Goal: Transaction & Acquisition: Purchase product/service

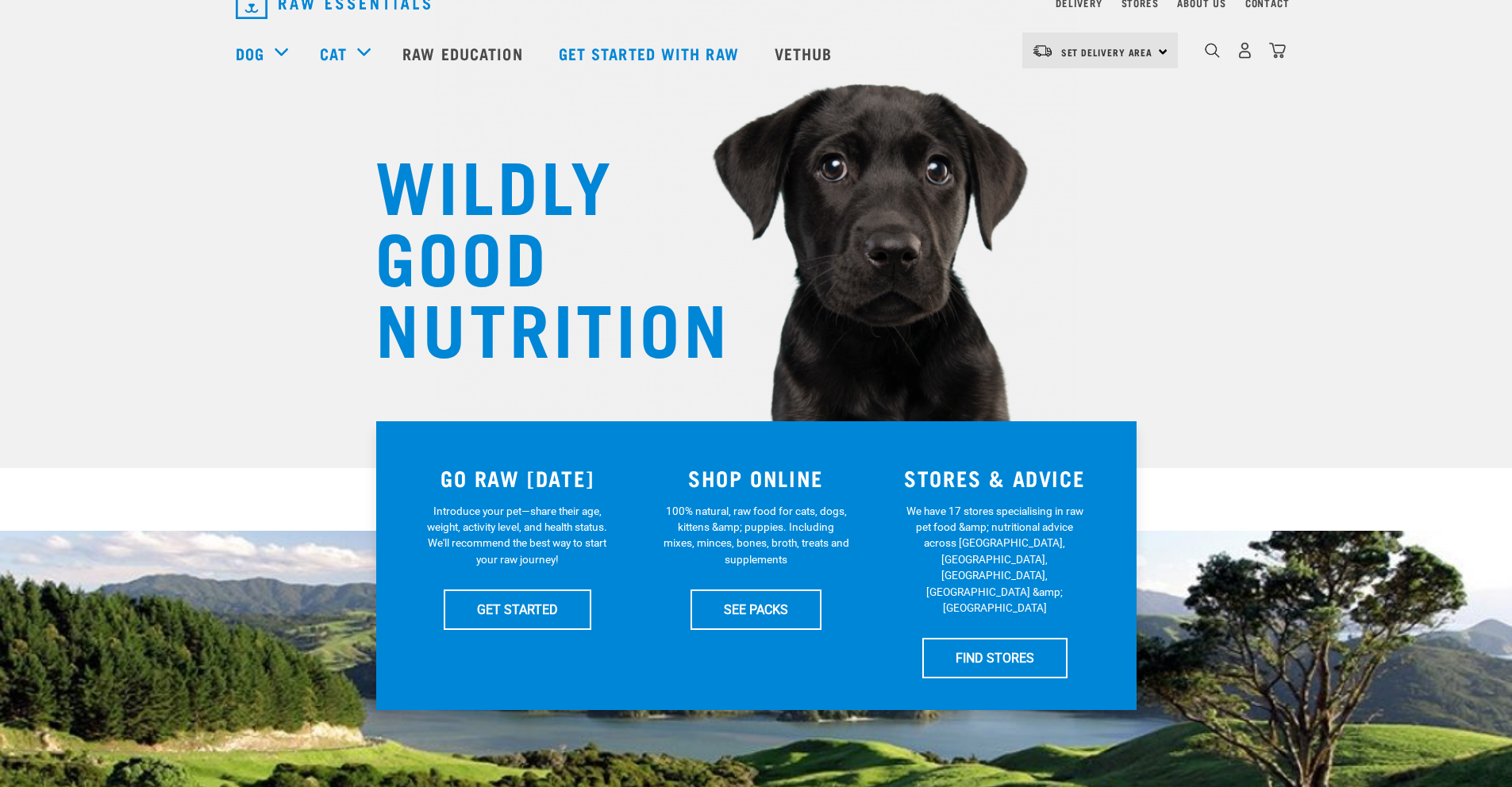
scroll to position [165, 0]
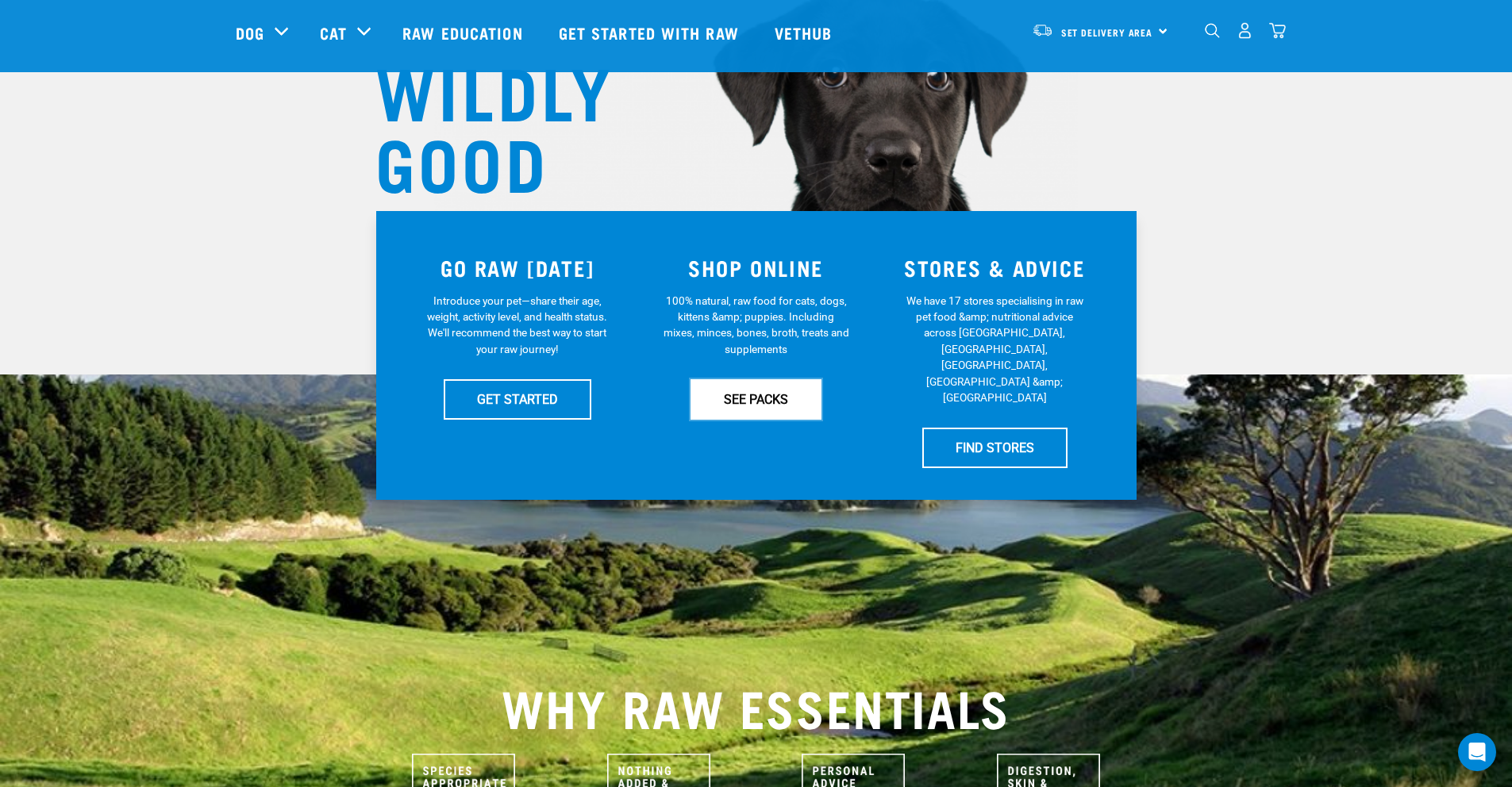
click at [786, 400] on link "SEE PACKS" at bounding box center [756, 399] width 131 height 40
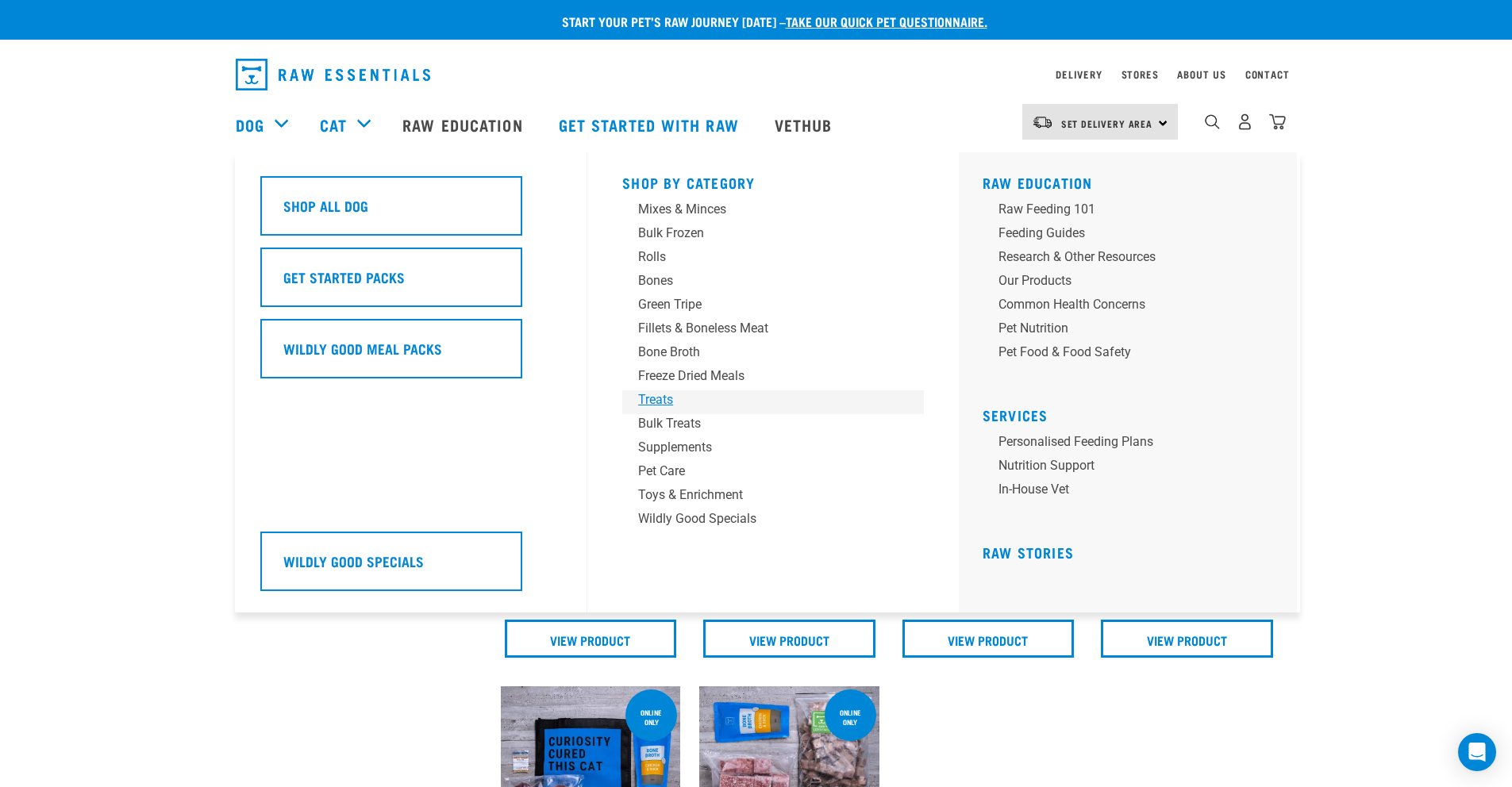
click at [664, 398] on div "Treats" at bounding box center [761, 400] width 247 height 19
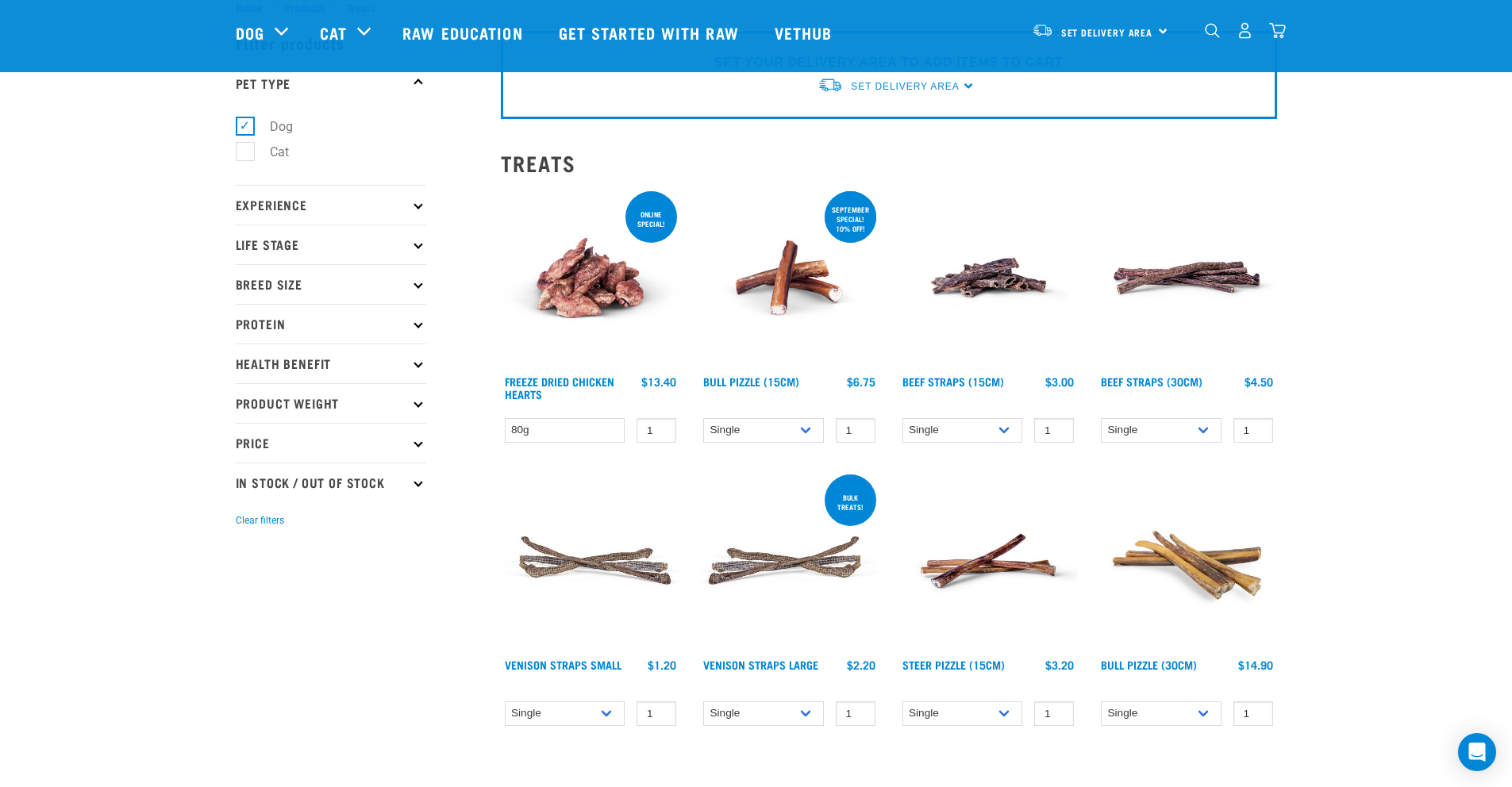
scroll to position [125, 0]
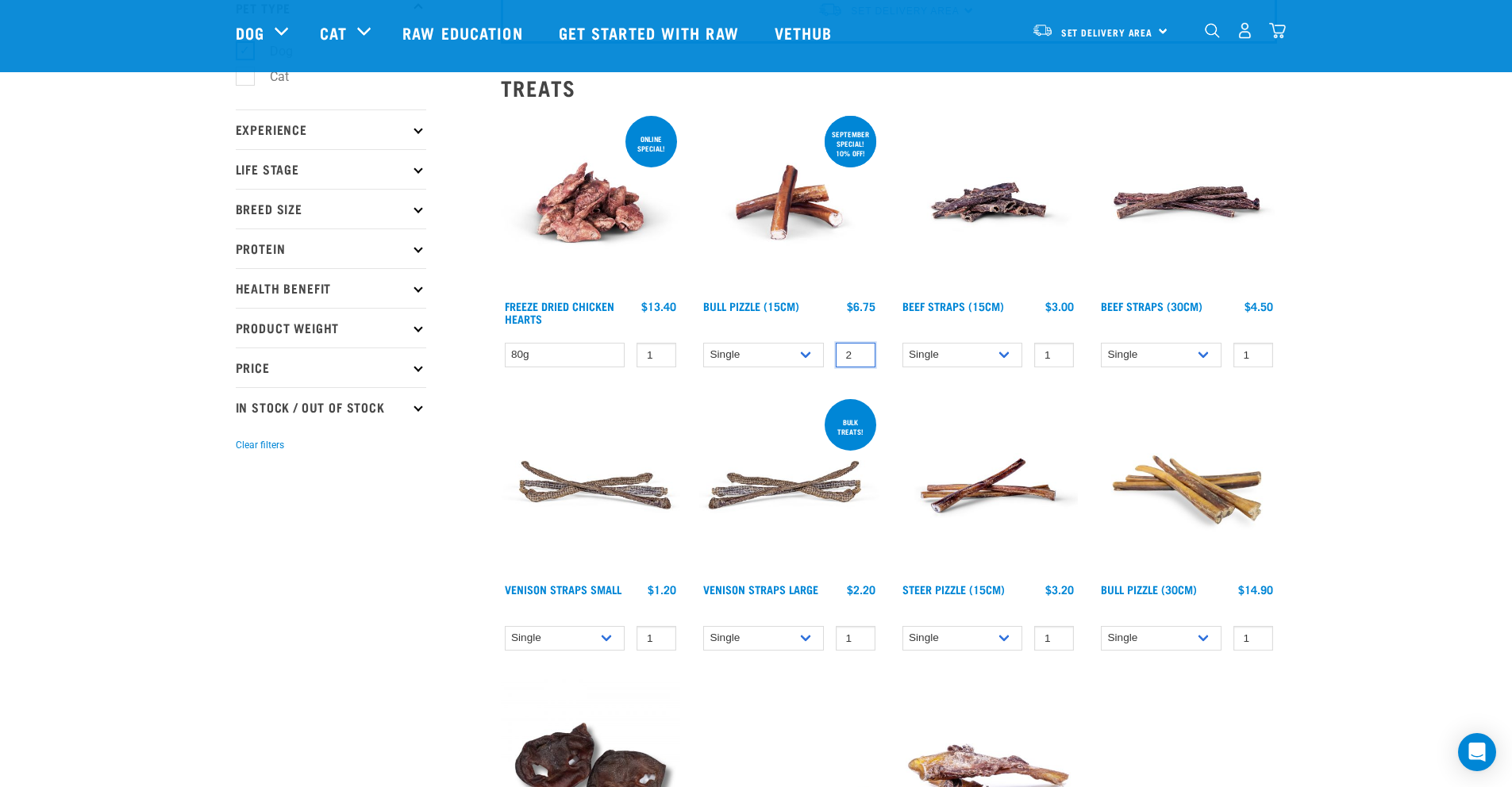
click at [859, 349] on input "2" at bounding box center [855, 354] width 40 height 24
click at [859, 349] on input "3" at bounding box center [855, 354] width 40 height 24
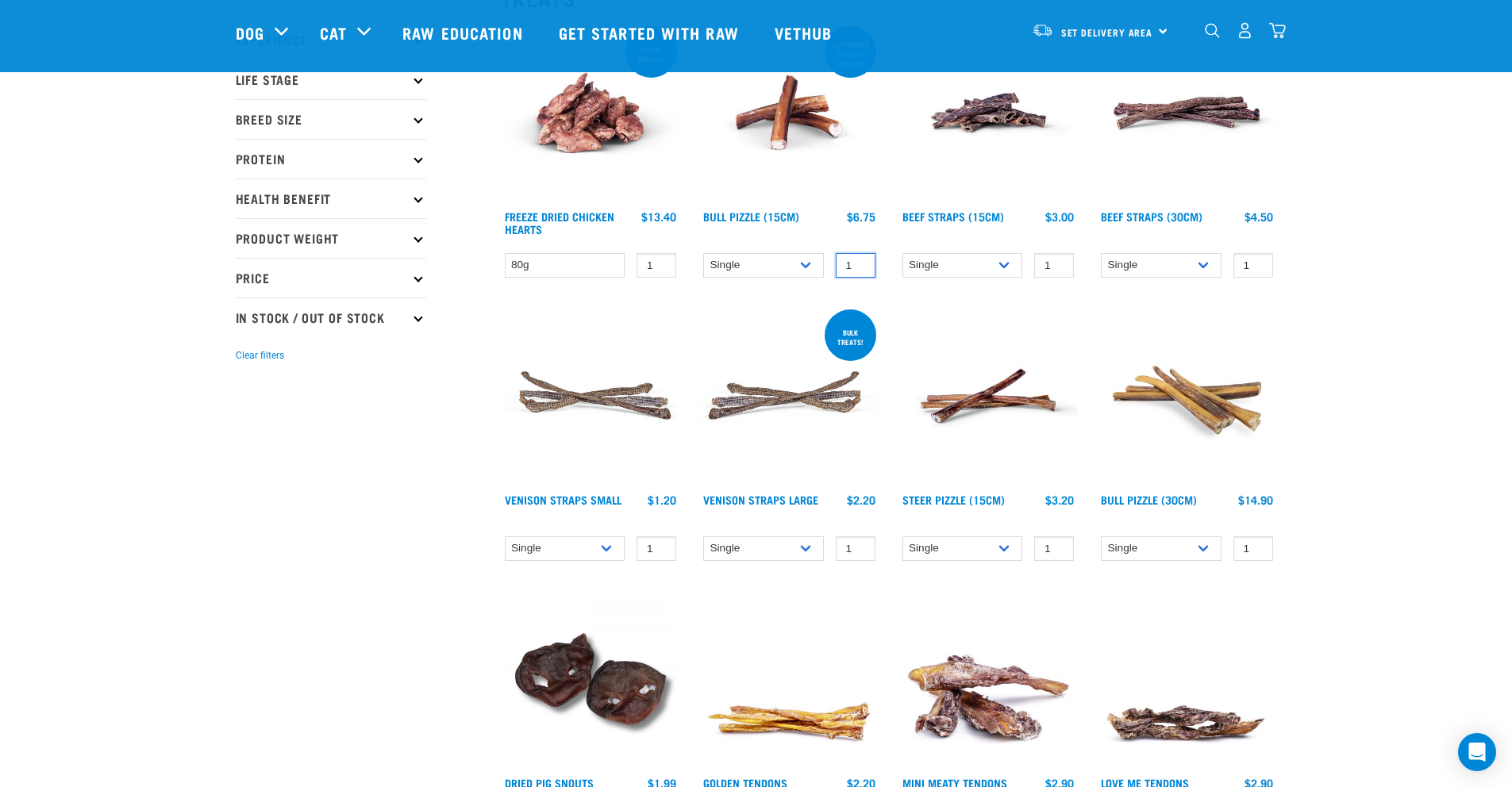
scroll to position [181, 0]
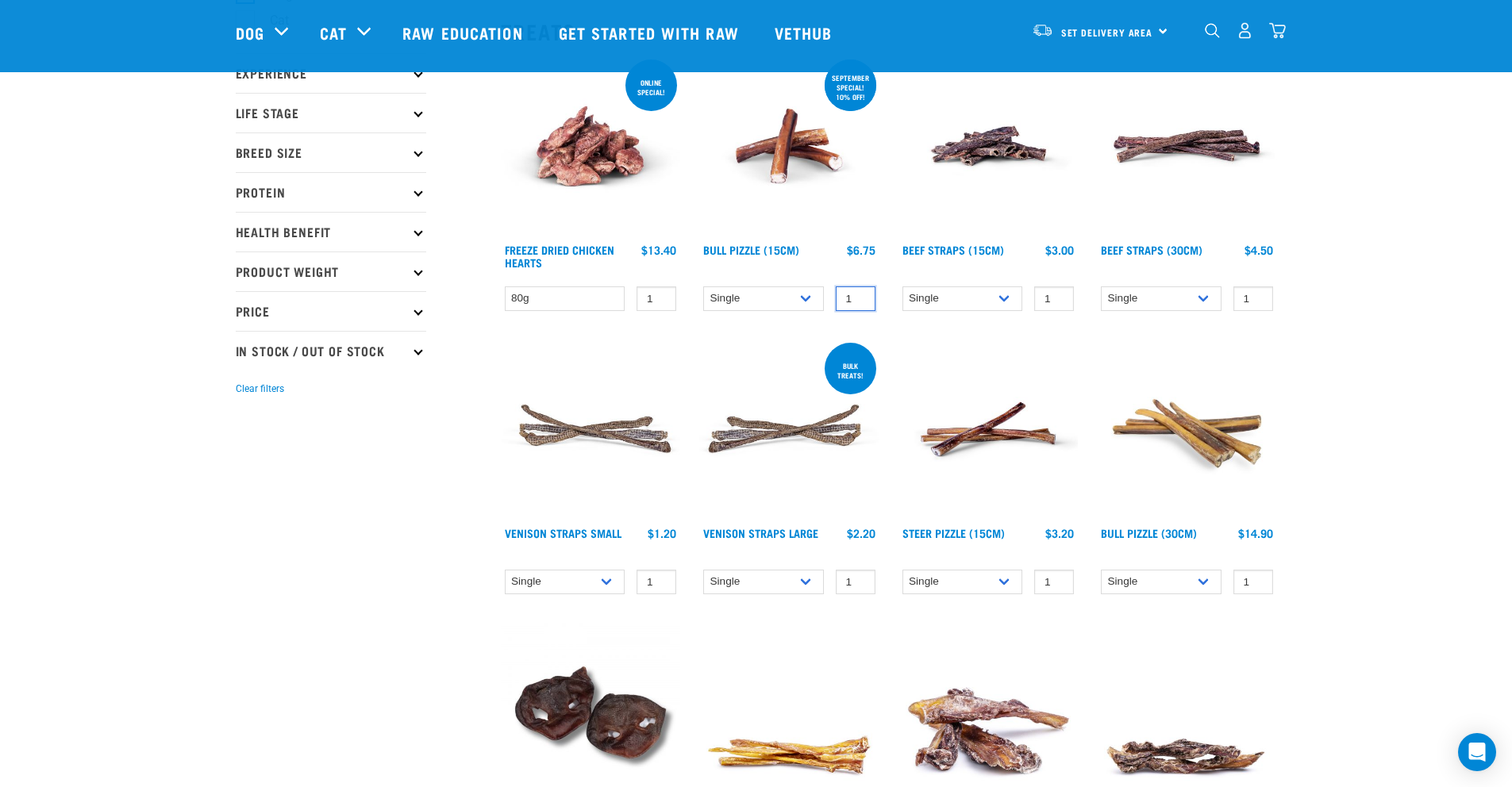
type input "1"
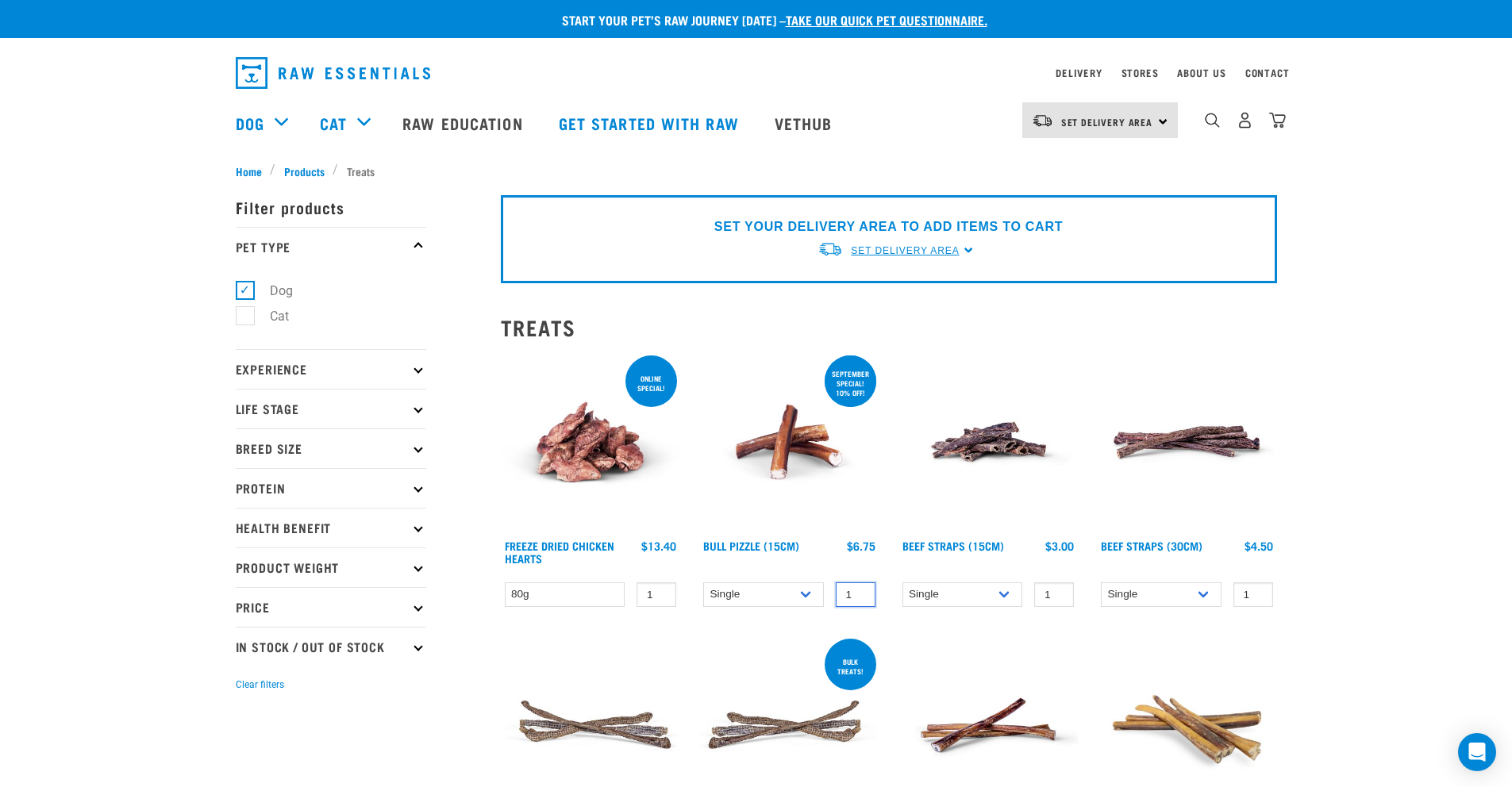
scroll to position [0, 0]
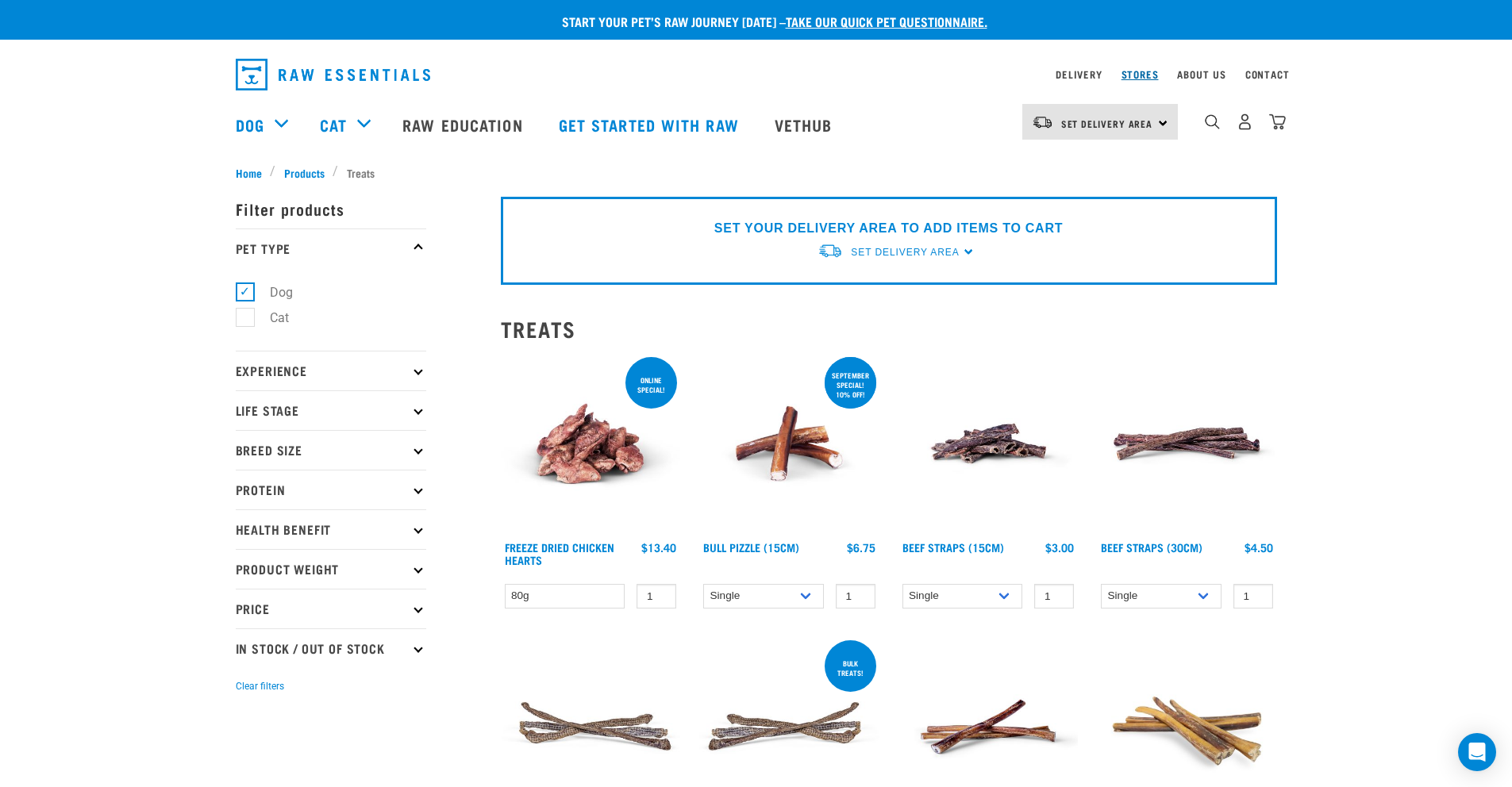
click at [1138, 73] on link "Stores" at bounding box center [1140, 74] width 38 height 6
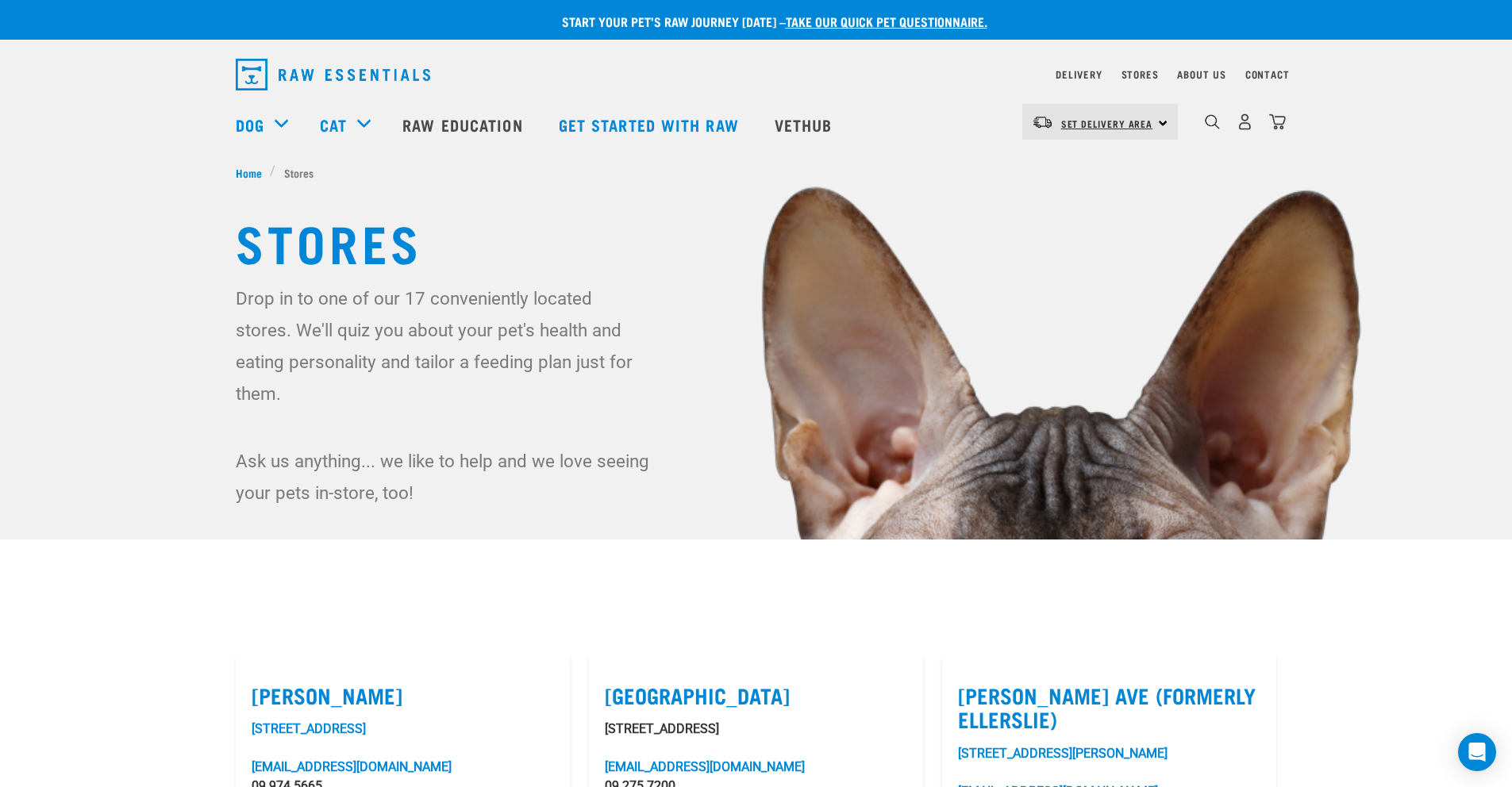
click at [1127, 117] on link "Set Delivery Area" at bounding box center [1106, 124] width 92 height 25
click at [967, 200] on img at bounding box center [756, 453] width 1512 height 907
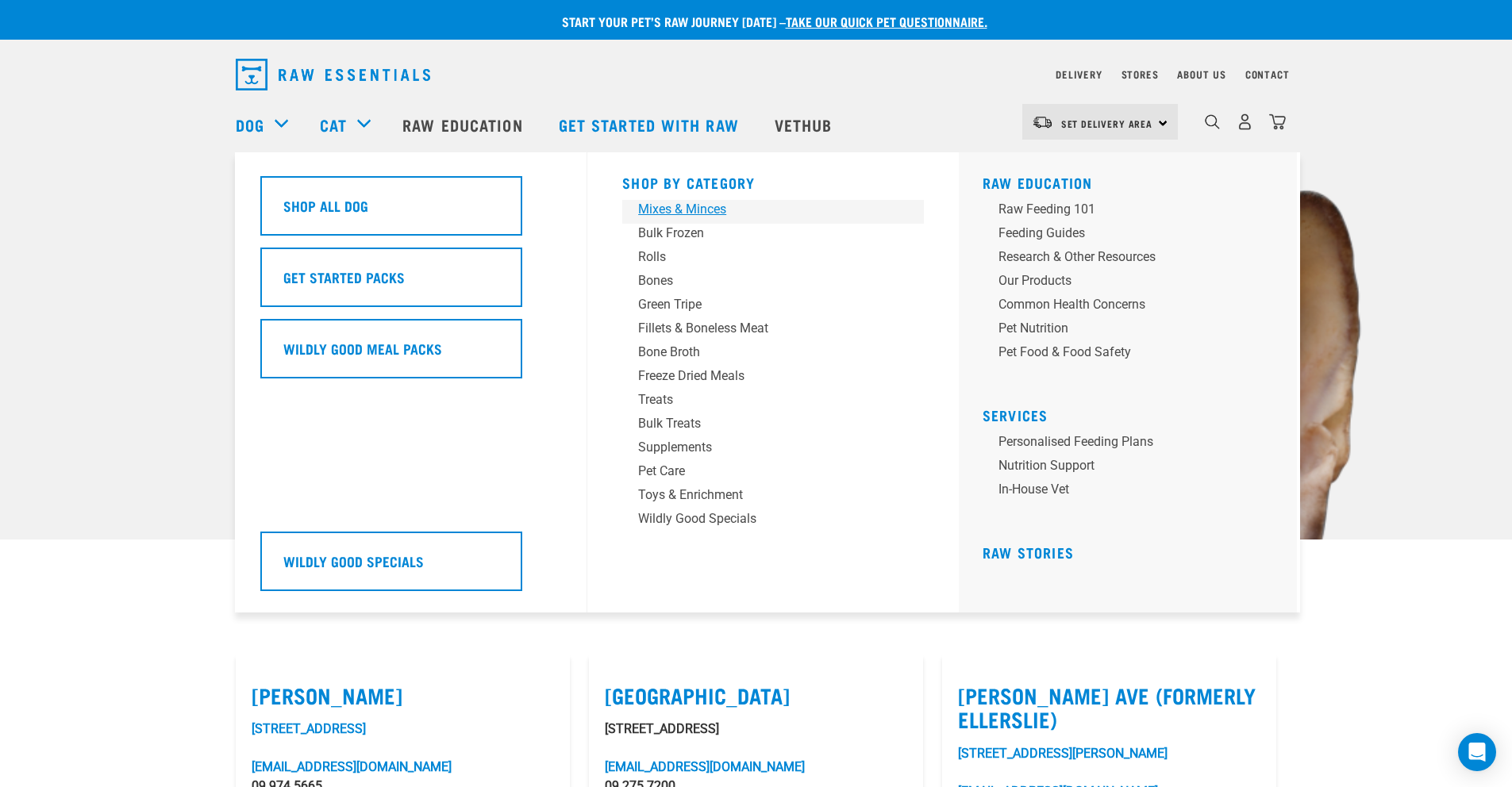
click at [673, 211] on div "Mixes & Minces" at bounding box center [761, 210] width 247 height 19
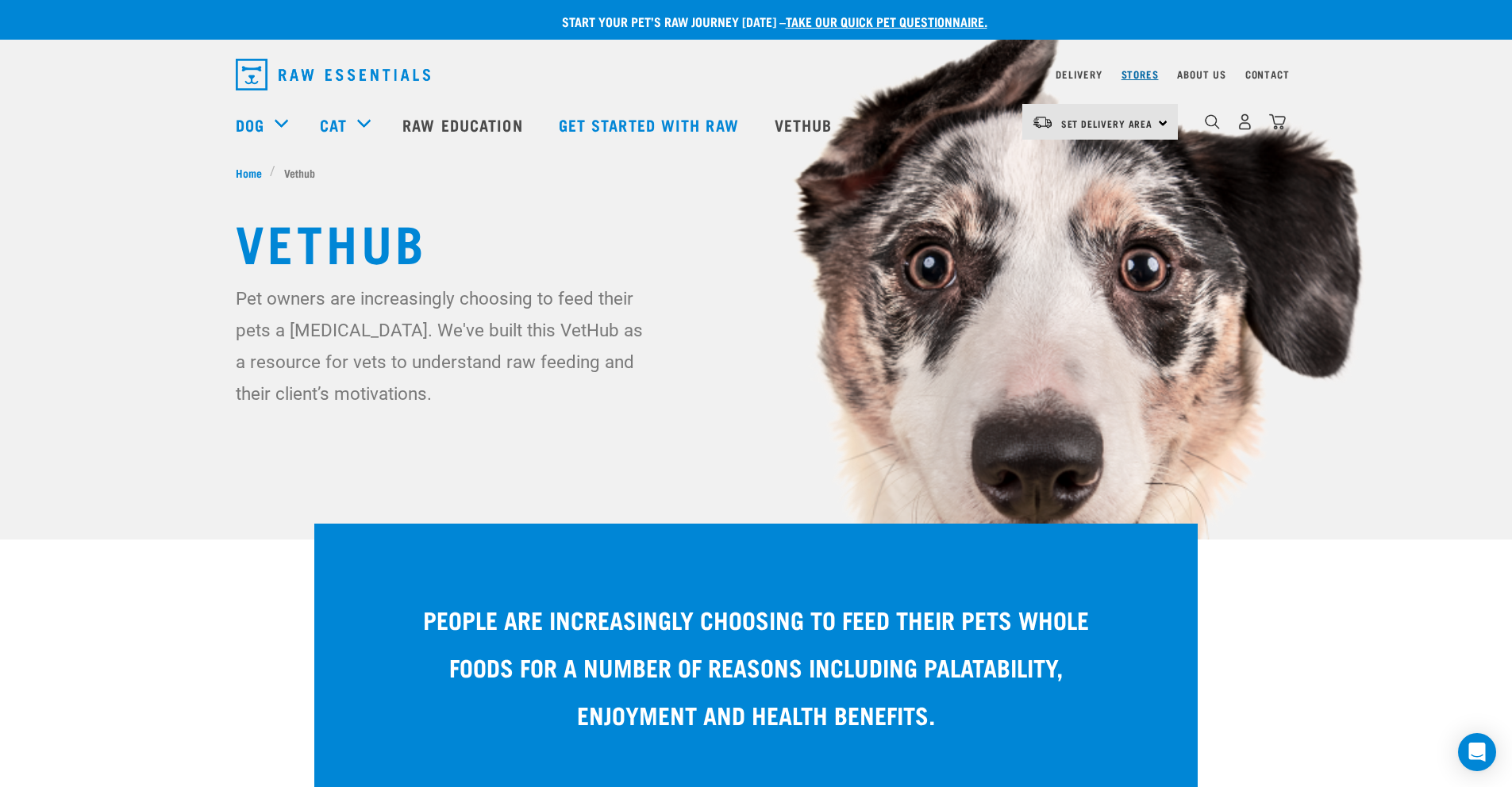
click at [1142, 77] on link "Stores" at bounding box center [1140, 74] width 38 height 6
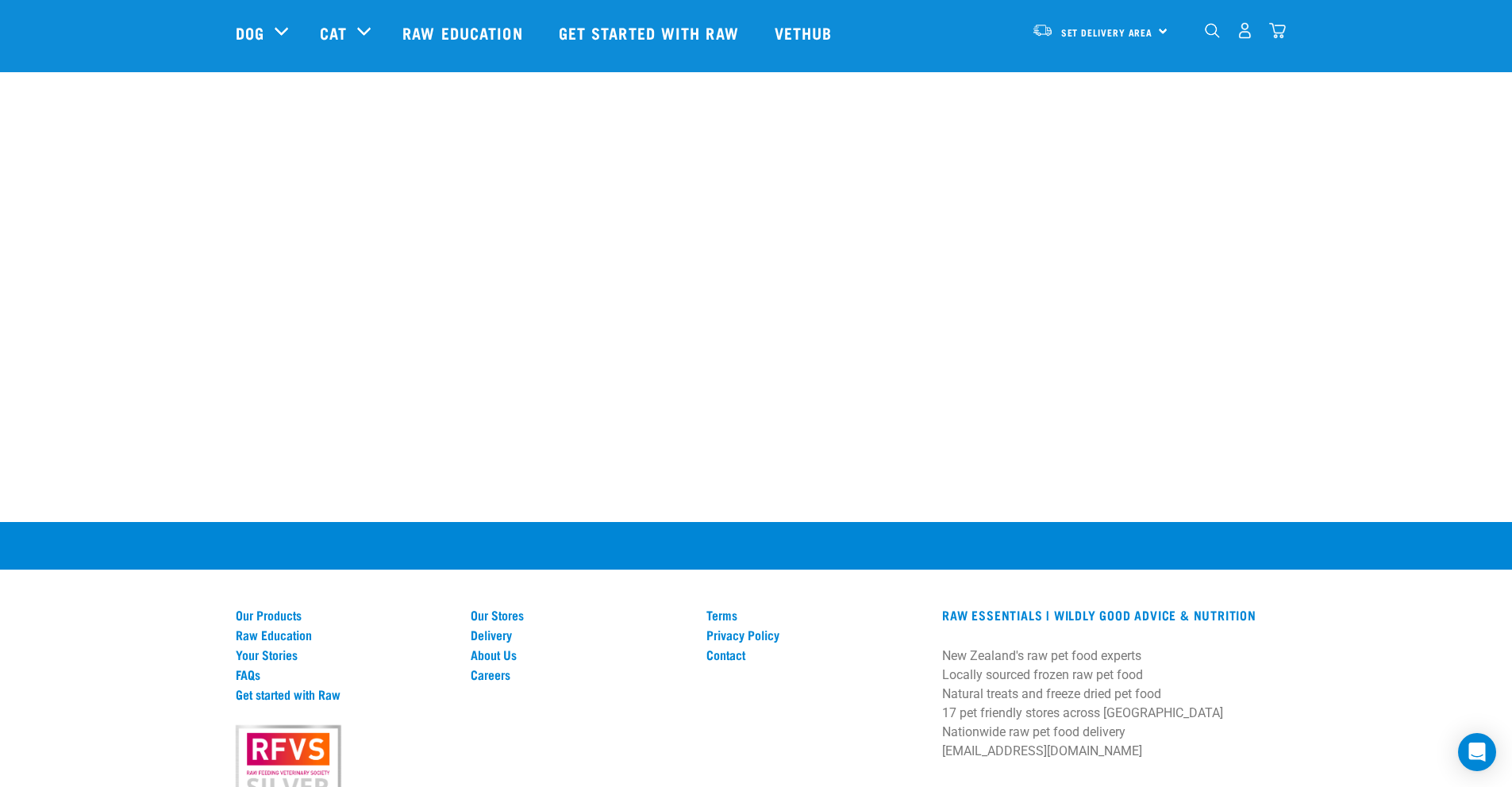
scroll to position [2686, 0]
